Goal: Task Accomplishment & Management: Use online tool/utility

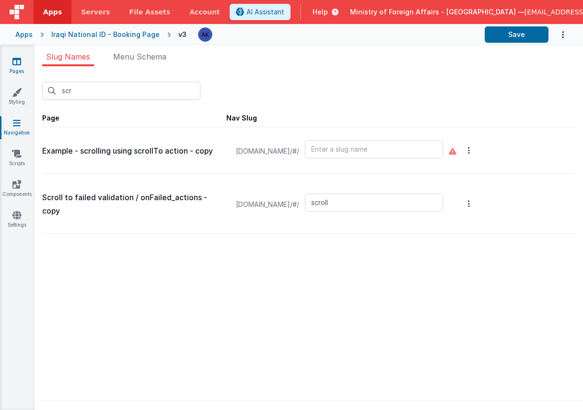
click at [20, 66] on icon at bounding box center [16, 62] width 9 height 10
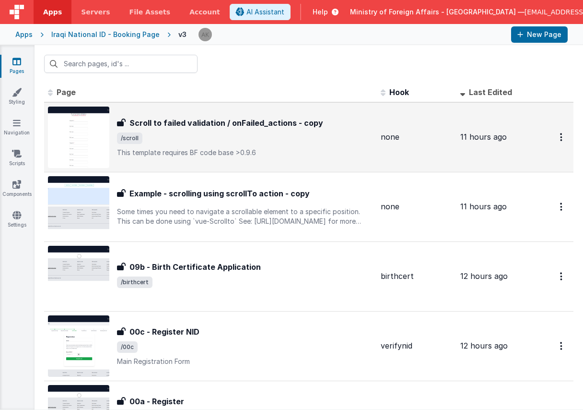
click at [75, 141] on img at bounding box center [78, 137] width 61 height 61
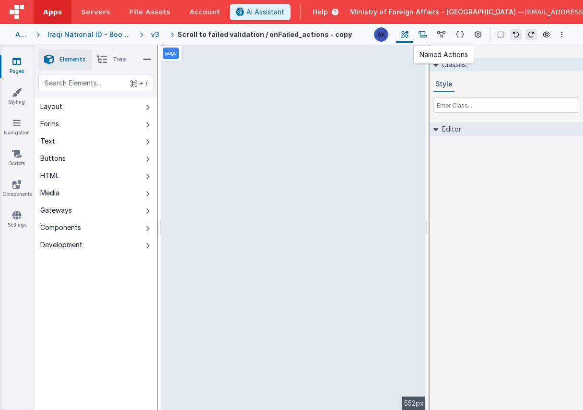
click at [425, 40] on button at bounding box center [423, 34] width 19 height 16
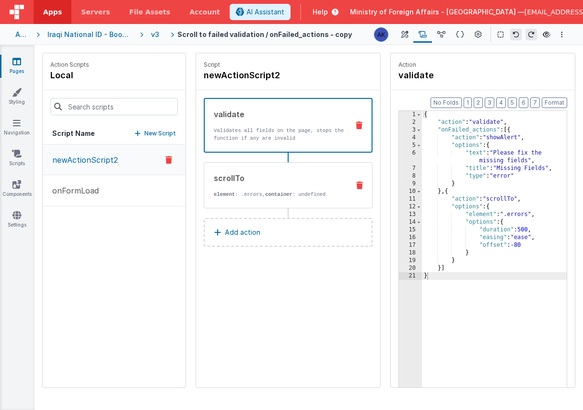
click at [334, 175] on div "scrollTo" at bounding box center [279, 178] width 130 height 12
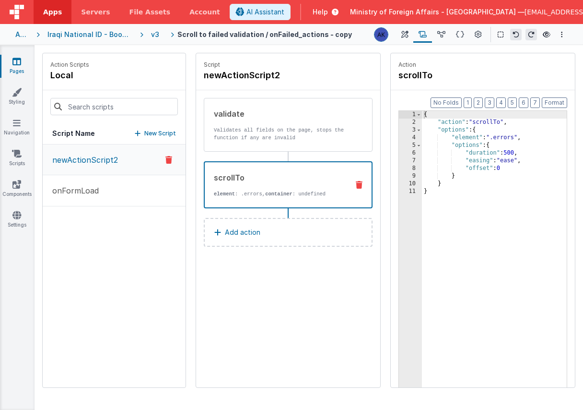
click at [362, 184] on icon at bounding box center [359, 185] width 7 height 8
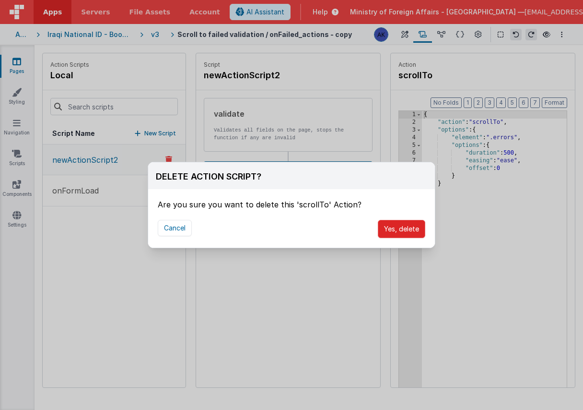
click at [397, 226] on button "Yes, delete" at bounding box center [401, 229] width 47 height 18
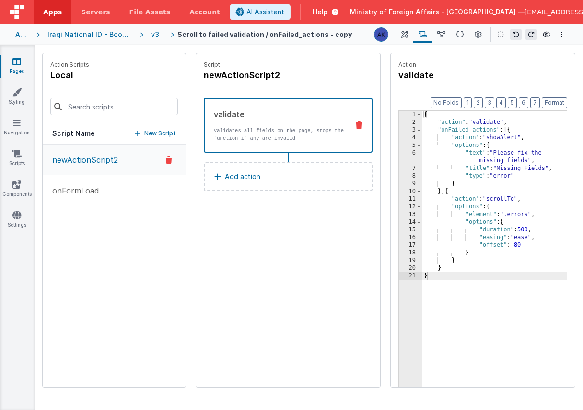
click at [557, 170] on div "{ "action" : "validate" , "onFailed_actions" : [{ "action" : "showAlert" , "opt…" at bounding box center [494, 271] width 145 height 321
click at [534, 136] on div "{ "action" : "validate" , "onFailed_actions" : [{ "action" : "showAlert" , "opt…" at bounding box center [494, 271] width 145 height 321
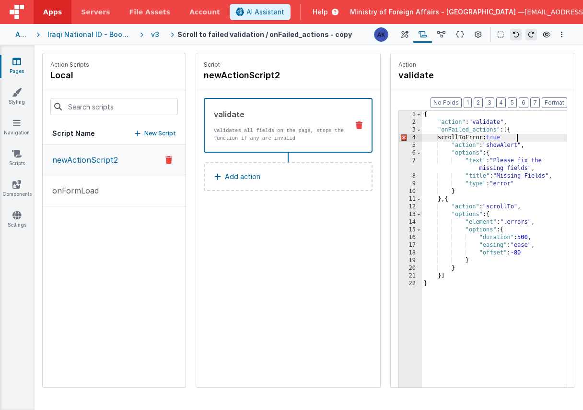
click at [488, 139] on div "{ "action" : "validate" , "onFailed_actions" : [{ scrollToError: true "action" …" at bounding box center [494, 271] width 145 height 321
drag, startPoint x: 451, startPoint y: 138, endPoint x: 546, endPoint y: 139, distance: 95.0
click at [546, 139] on div "{ "action" : "validate" , "onFailed_actions" : [{ scrollToError ": true "action…" at bounding box center [494, 271] width 145 height 321
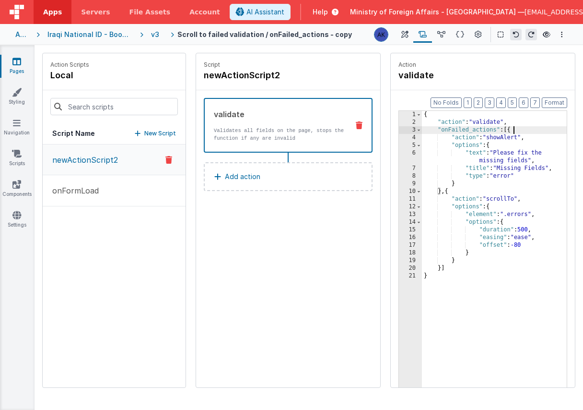
click at [542, 240] on div "{ "action" : "validate" , "onFailed_actions" : [{ "action" : "showAlert" , "opt…" at bounding box center [494, 271] width 145 height 321
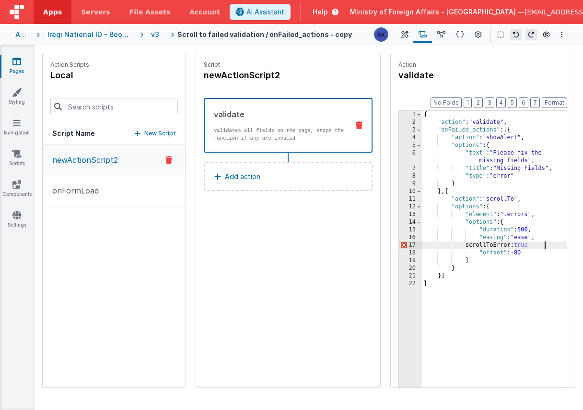
click at [525, 246] on div "{ "action" : "validate" , "onFailed_actions" : [{ "action" : "showAlert" , "opt…" at bounding box center [494, 271] width 145 height 321
click at [436, 157] on div "{ "action" : "validate" , "onFailed_actions" : [{ "action" : "showAlert" , "opt…" at bounding box center [494, 271] width 145 height 321
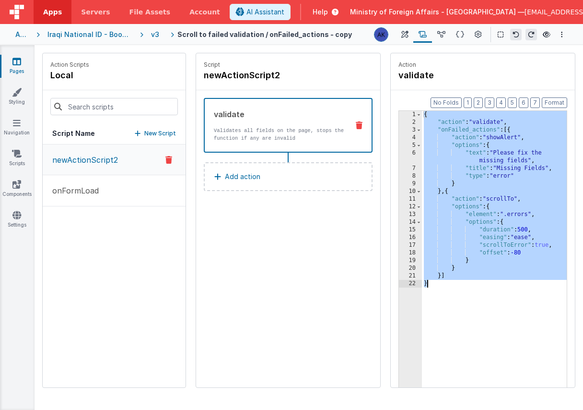
click at [328, 13] on span "Help" at bounding box center [320, 12] width 15 height 10
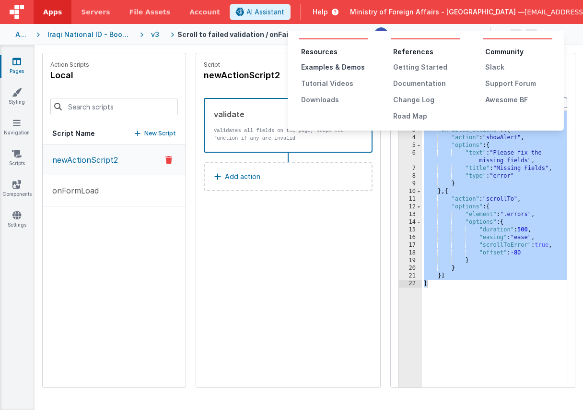
click at [330, 66] on div "Examples & Demos" at bounding box center [334, 67] width 67 height 10
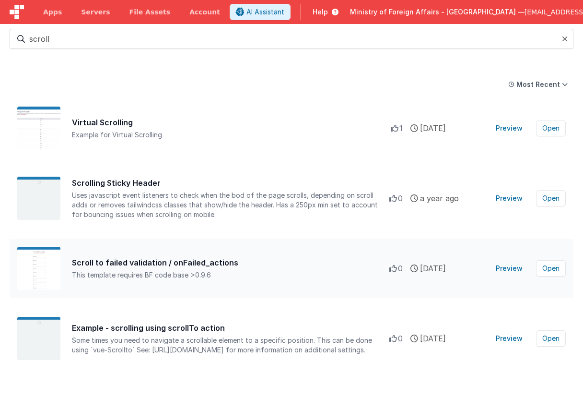
scroll to position [54, 0]
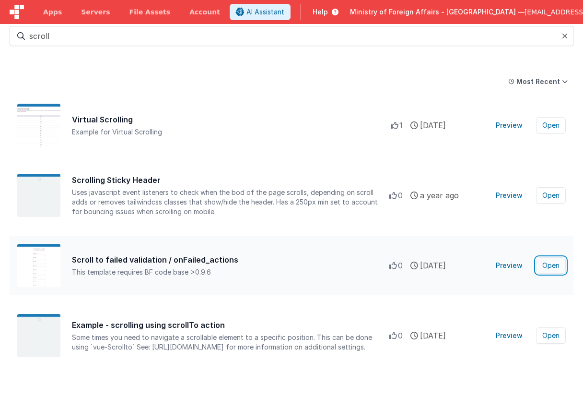
click at [548, 267] on button "Open" at bounding box center [551, 265] width 30 height 16
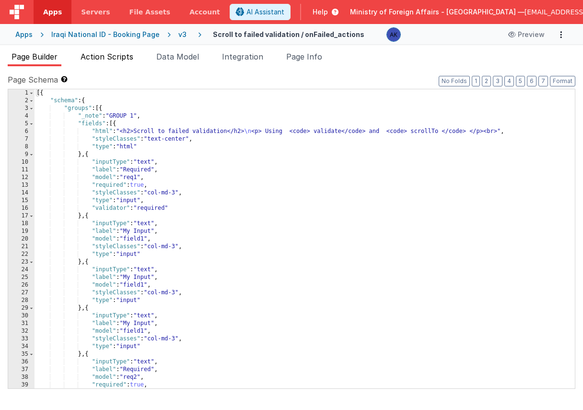
click at [120, 54] on span "Action Scripts" at bounding box center [107, 57] width 53 height 10
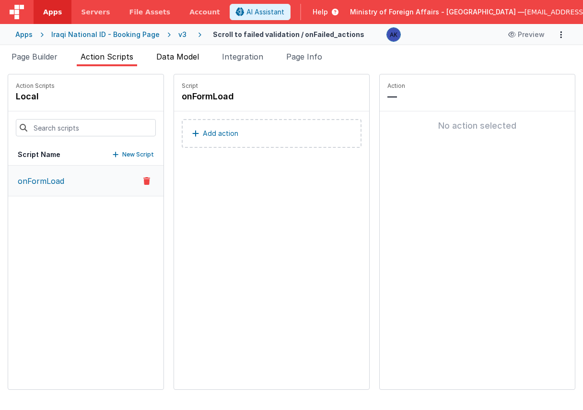
click at [188, 55] on span "Data Model" at bounding box center [177, 57] width 43 height 10
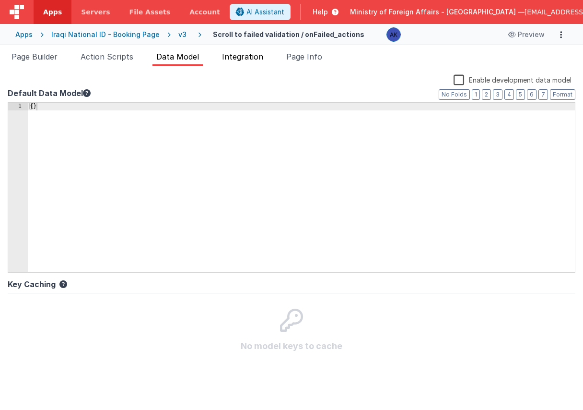
click at [242, 58] on span "Integration" at bounding box center [242, 57] width 41 height 10
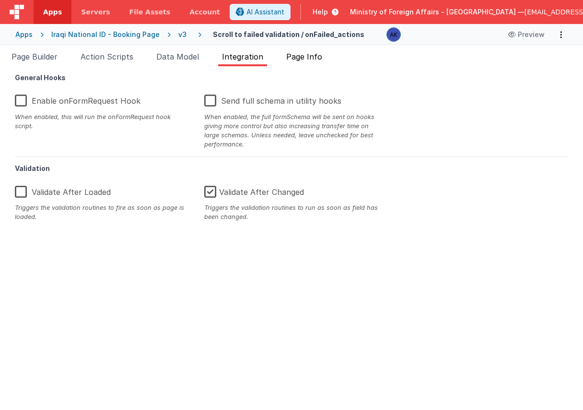
click at [301, 60] on span "Page Info" at bounding box center [304, 57] width 36 height 10
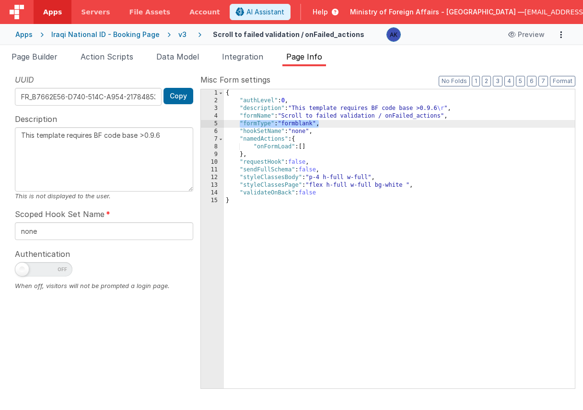
drag, startPoint x: 241, startPoint y: 126, endPoint x: 320, endPoint y: 124, distance: 79.7
click at [320, 124] on div "{ "authLevel" : 0 , "description" : "This template requires BF code base >0.9.6…" at bounding box center [399, 246] width 351 height 314
click at [178, 34] on div "v3" at bounding box center [184, 35] width 12 height 10
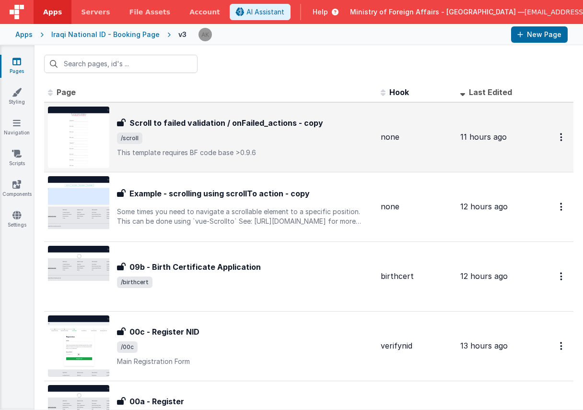
click at [74, 123] on img at bounding box center [78, 137] width 61 height 61
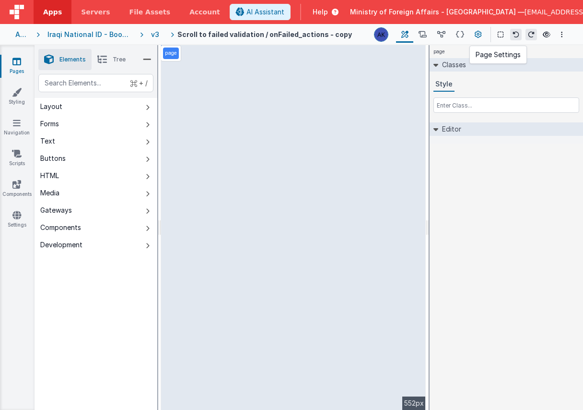
click at [474, 35] on button at bounding box center [478, 34] width 17 height 16
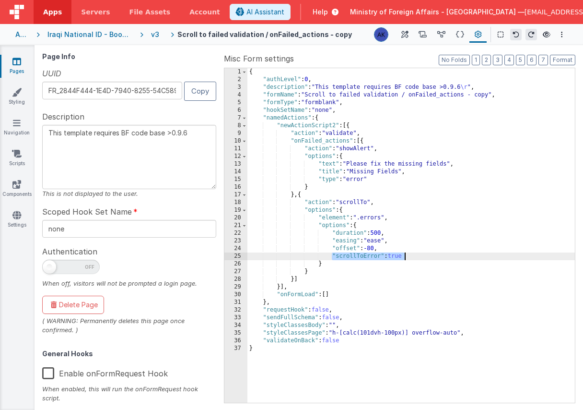
drag, startPoint x: 332, startPoint y: 258, endPoint x: 421, endPoint y: 253, distance: 89.4
click at [421, 253] on div "{ "authLevel" : 0 , "description" : "This template requires BF code base >0.9.6…" at bounding box center [412, 243] width 328 height 350
click at [356, 105] on div "{ "authLevel" : 0 , "description" : "This template requires BF code base >0.9.6…" at bounding box center [412, 243] width 328 height 350
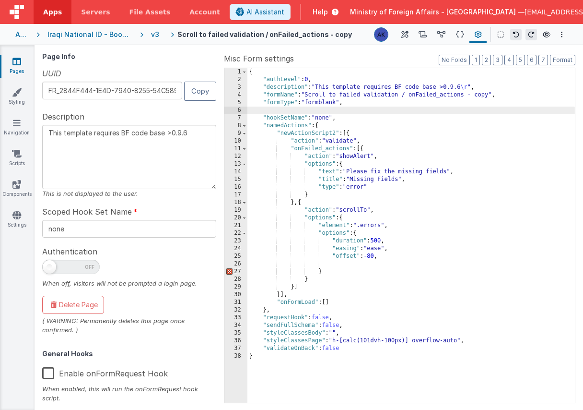
paste textarea
click at [390, 258] on div "{ "authLevel" : 0 , "description" : "This template requires BF code base >0.9.6…" at bounding box center [412, 243] width 328 height 350
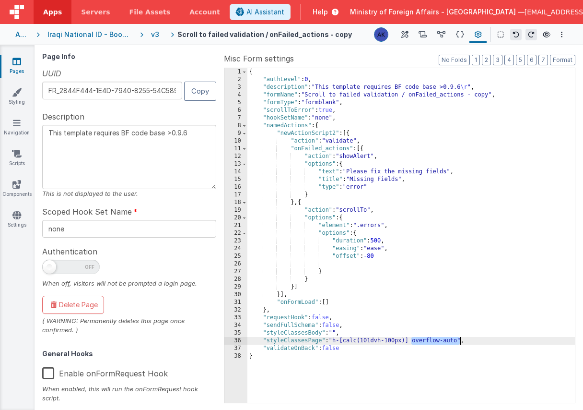
drag, startPoint x: 413, startPoint y: 344, endPoint x: 459, endPoint y: 341, distance: 46.1
click at [459, 341] on div "{ "authLevel" : 0 , "description" : "This template requires BF code base >0.9.6…" at bounding box center [412, 243] width 328 height 350
click at [336, 333] on div "{ "authLevel" : 0 , "description" : "This template requires BF code base >0.9.6…" at bounding box center [412, 243] width 328 height 350
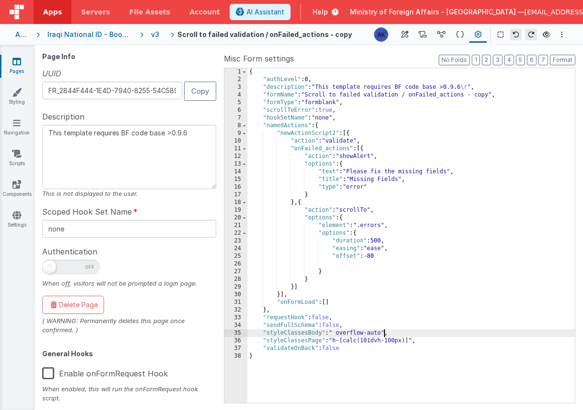
click at [364, 332] on div "{ "authLevel" : 0 , "description" : "This template requires BF code base >0.9.6…" at bounding box center [412, 243] width 328 height 350
click at [339, 333] on div "{ "authLevel" : 0 , "description" : "This template requires BF code base >0.9.6…" at bounding box center [412, 243] width 328 height 350
drag, startPoint x: 339, startPoint y: 333, endPoint x: 384, endPoint y: 330, distance: 45.2
click at [384, 330] on div "{ "authLevel" : 0 , "description" : "This template requires BF code base >0.9.6…" at bounding box center [412, 243] width 328 height 350
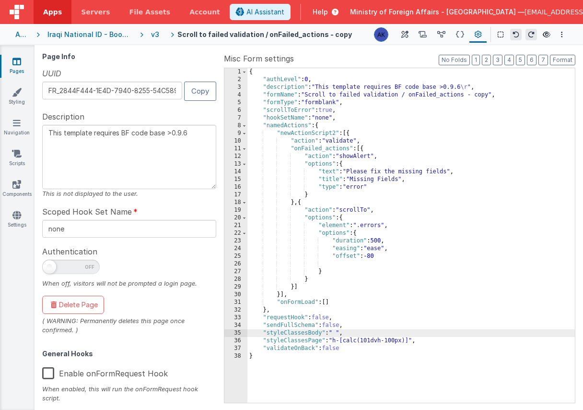
click at [413, 341] on div "{ "authLevel" : 0 , "description" : "This template requires BF code base >0.9.6…" at bounding box center [412, 243] width 328 height 350
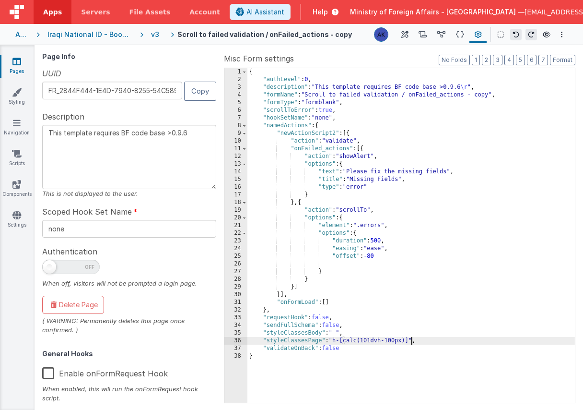
type textarea "This template requires BF code base >0.9.6"
drag, startPoint x: 411, startPoint y: 339, endPoint x: 343, endPoint y: 340, distance: 68.1
click at [343, 340] on div "{ "authLevel" : 0 , "description" : "This template requires BF code base >0.9.6…" at bounding box center [412, 243] width 328 height 350
type textarea "This template requires BF code base >0.9.6"
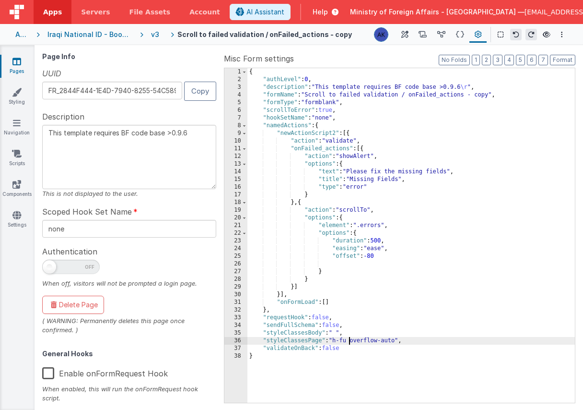
type textarea "This template requires BF code base >0.9.6"
click at [349, 342] on div "{ "authLevel" : 0 , "description" : "This template requires BF code base >0.9.6…" at bounding box center [412, 243] width 328 height 350
type textarea "This template requires BF code base >0.9.6"
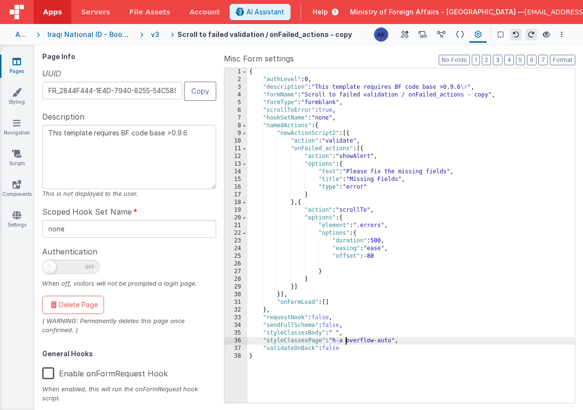
type textarea "This template requires BF code base >0.9.6"
click at [350, 343] on div "{ "authLevel" : 0 , "description" : "This template requires BF code base >0.9.6…" at bounding box center [412, 243] width 328 height 350
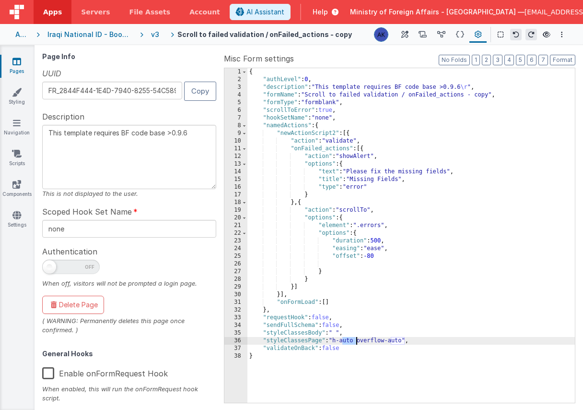
type textarea "This template requires BF code base >0.9.6"
click at [400, 290] on div "{ "authLevel" : 0 , "description" : "This template requires BF code base >0.9.6…" at bounding box center [412, 243] width 328 height 350
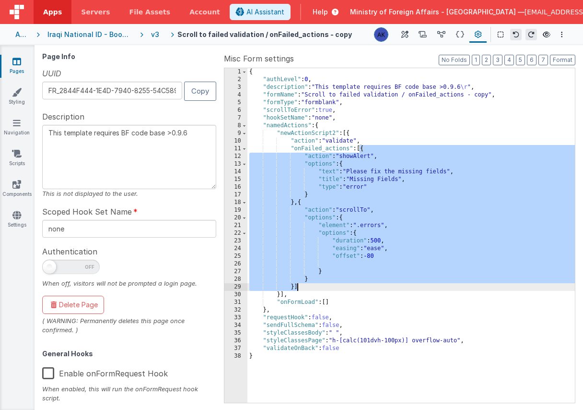
click at [397, 333] on div "{ "authLevel" : 0 , "description" : "This template requires BF code base >0.9.6…" at bounding box center [412, 243] width 328 height 350
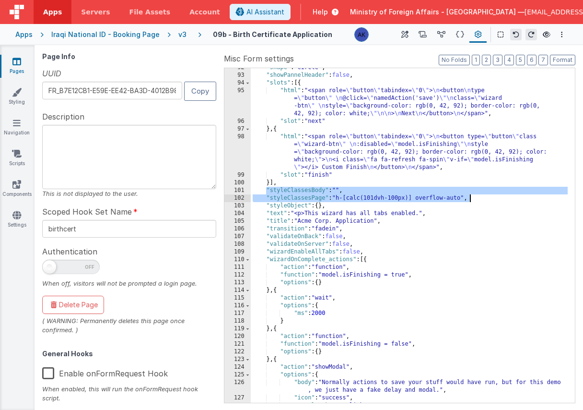
scroll to position [810, 0]
click at [178, 34] on div "v3" at bounding box center [184, 35] width 12 height 10
